Goal: Use online tool/utility: Utilize a website feature to perform a specific function

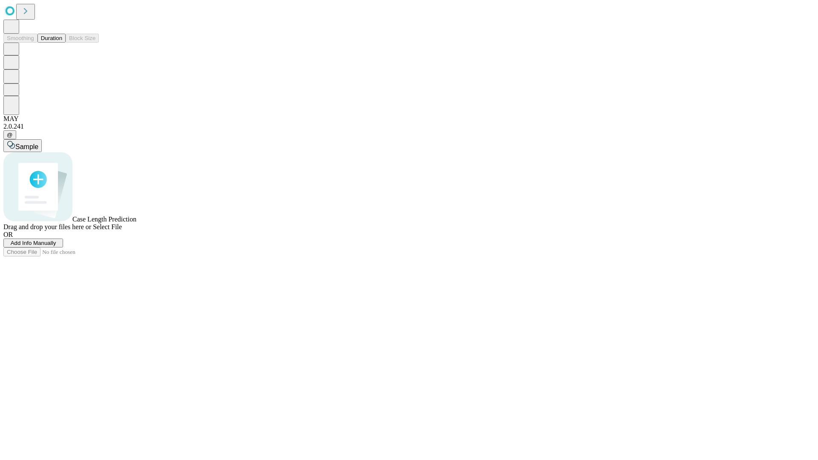
click at [62, 43] on button "Duration" at bounding box center [51, 38] width 28 height 9
click at [122, 230] on span "Select File" at bounding box center [107, 226] width 29 height 7
